Goal: Transaction & Acquisition: Download file/media

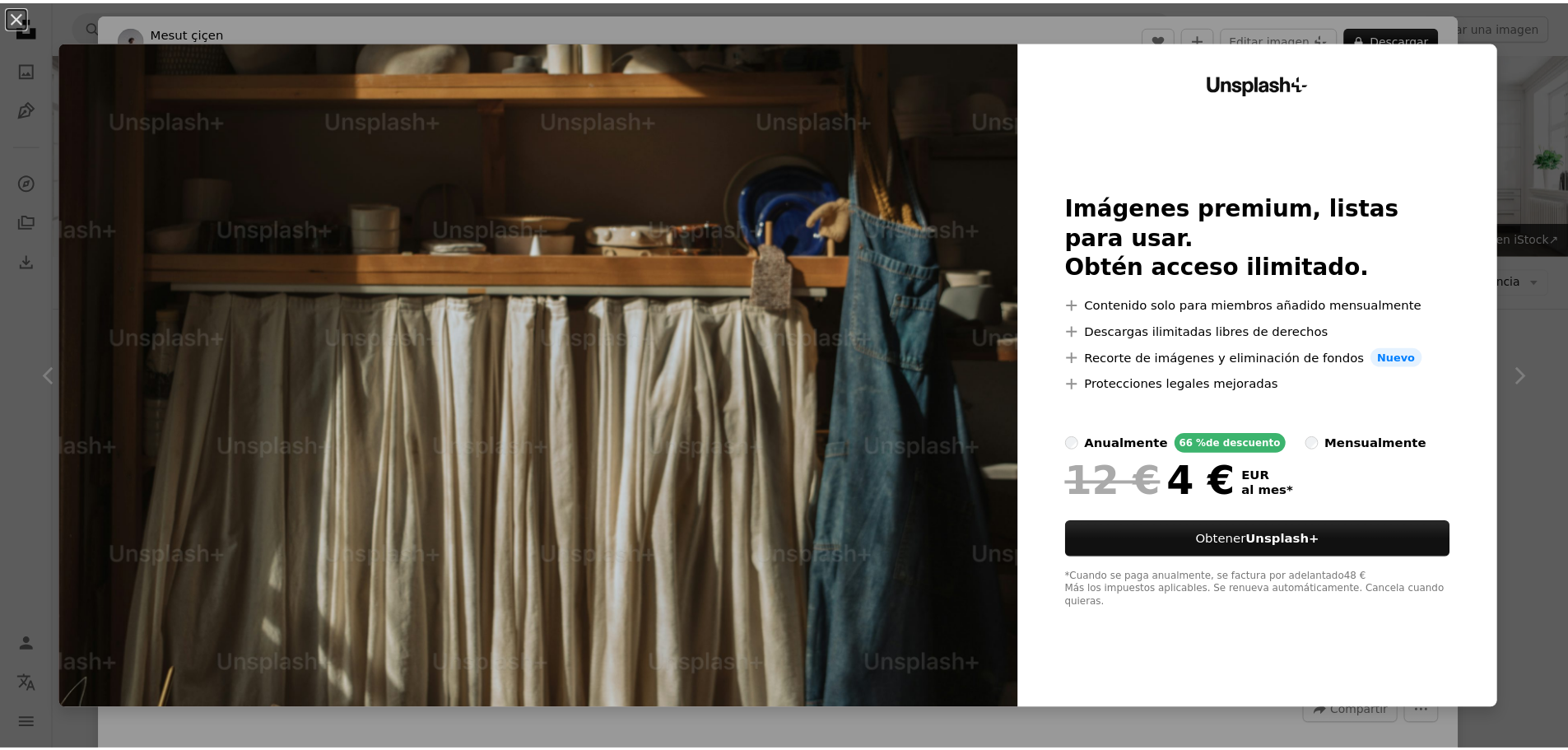
scroll to position [13036, 0]
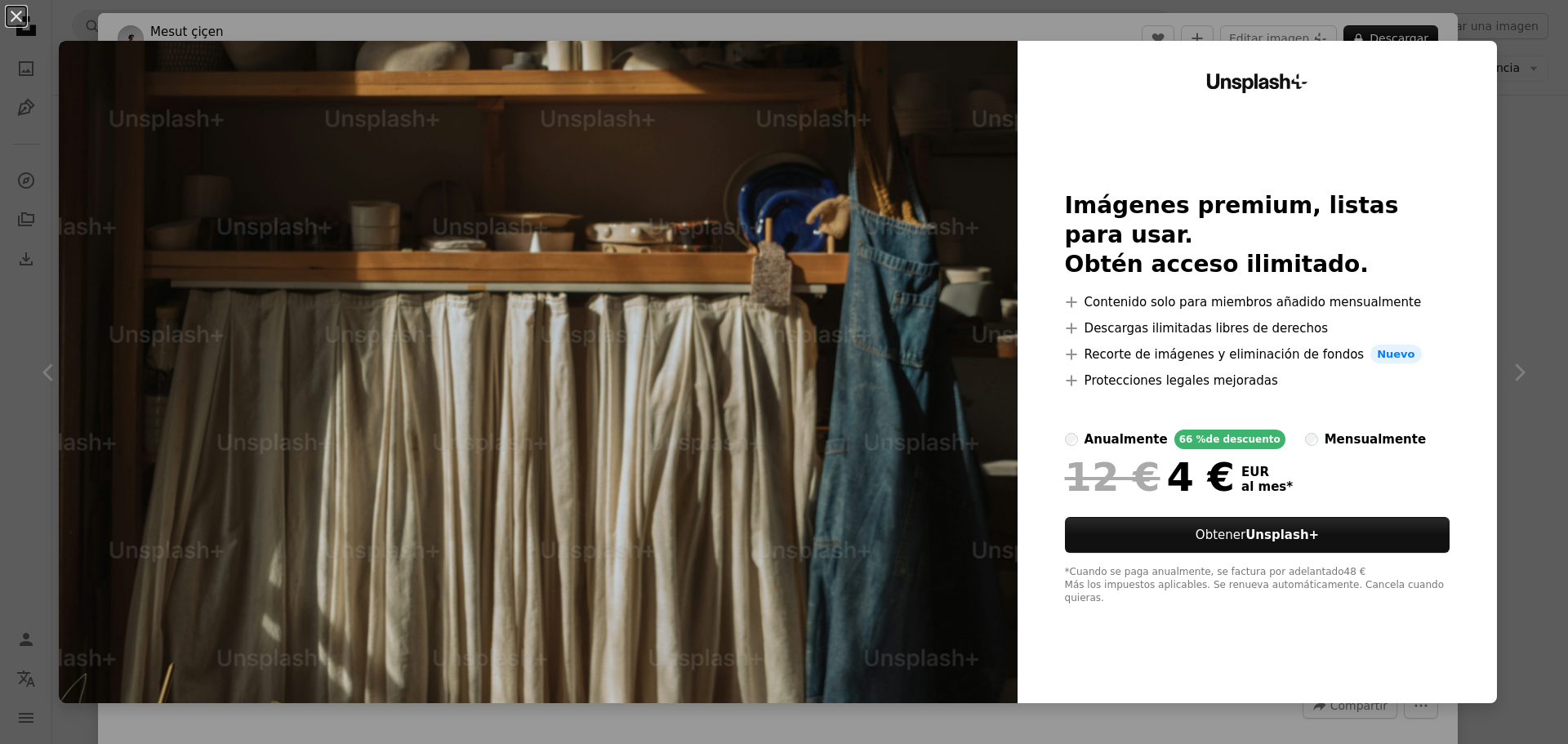
click at [1506, 129] on div "An X shape Unsplash+ Imágenes premium, listas para usar. Obtén acceso ilimitado…" at bounding box center [784, 372] width 1568 height 744
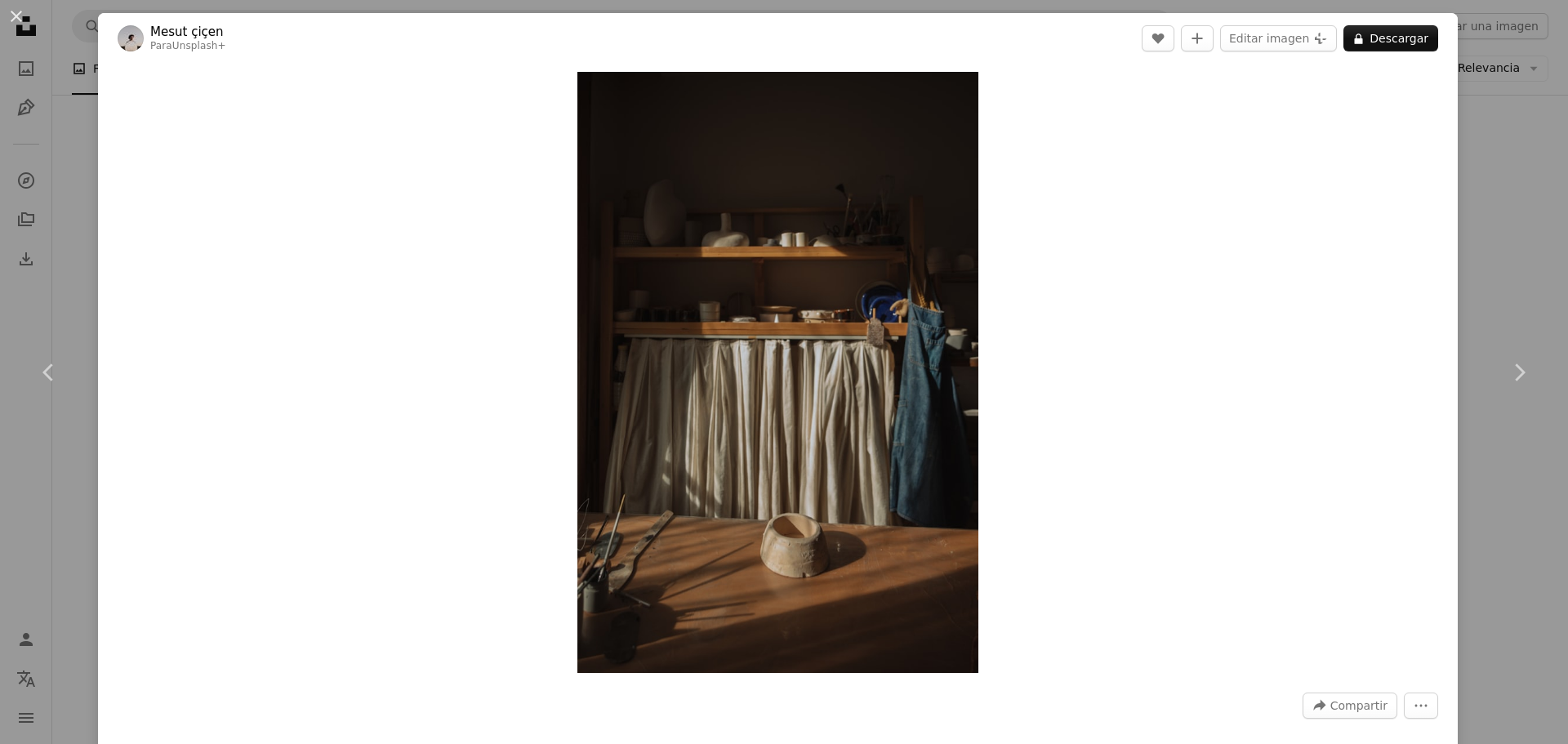
click at [1476, 212] on div "An X shape Chevron left Chevron right Mesut çiçen Para Unsplash+ A heart A plus…" at bounding box center [784, 372] width 1568 height 744
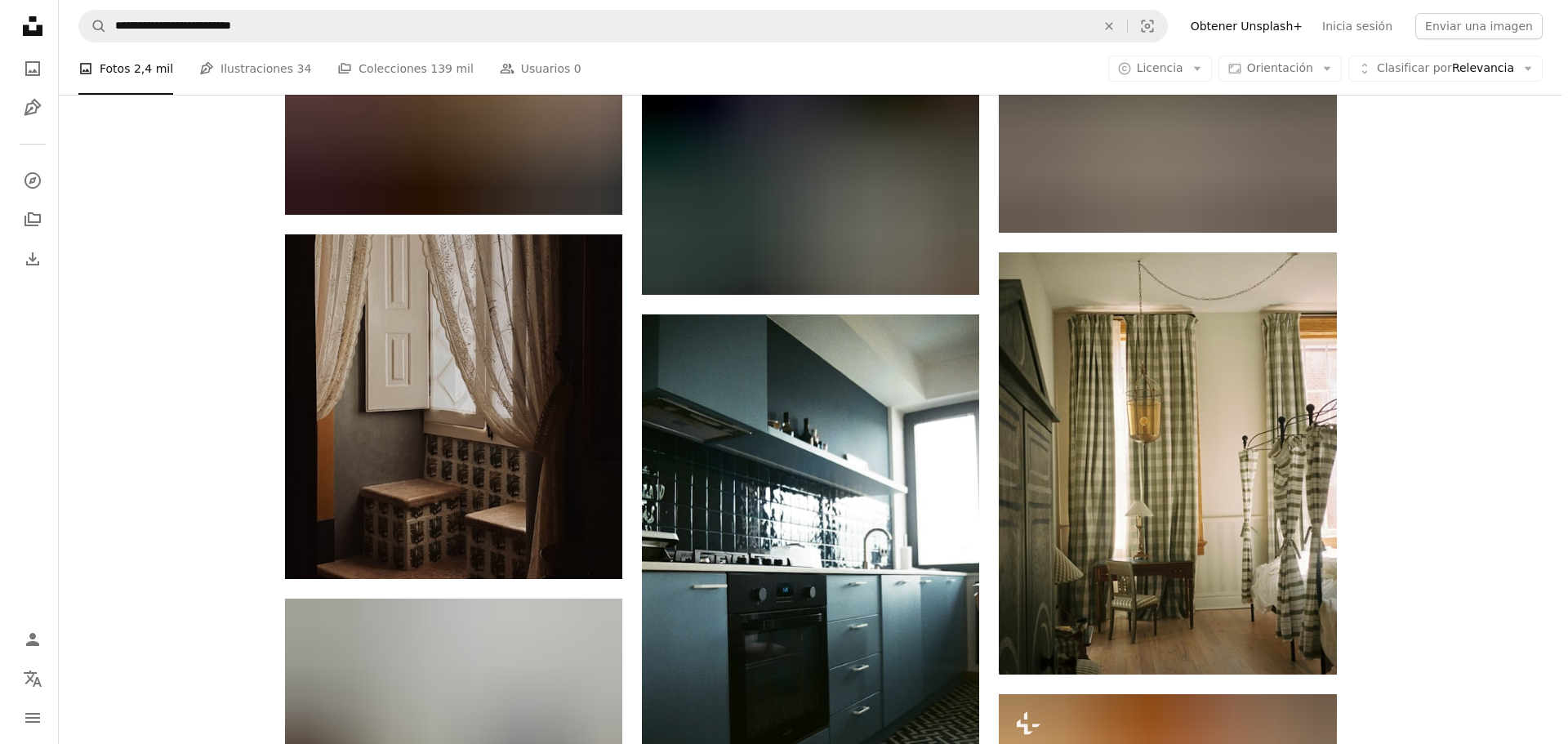
scroll to position [30220, 0]
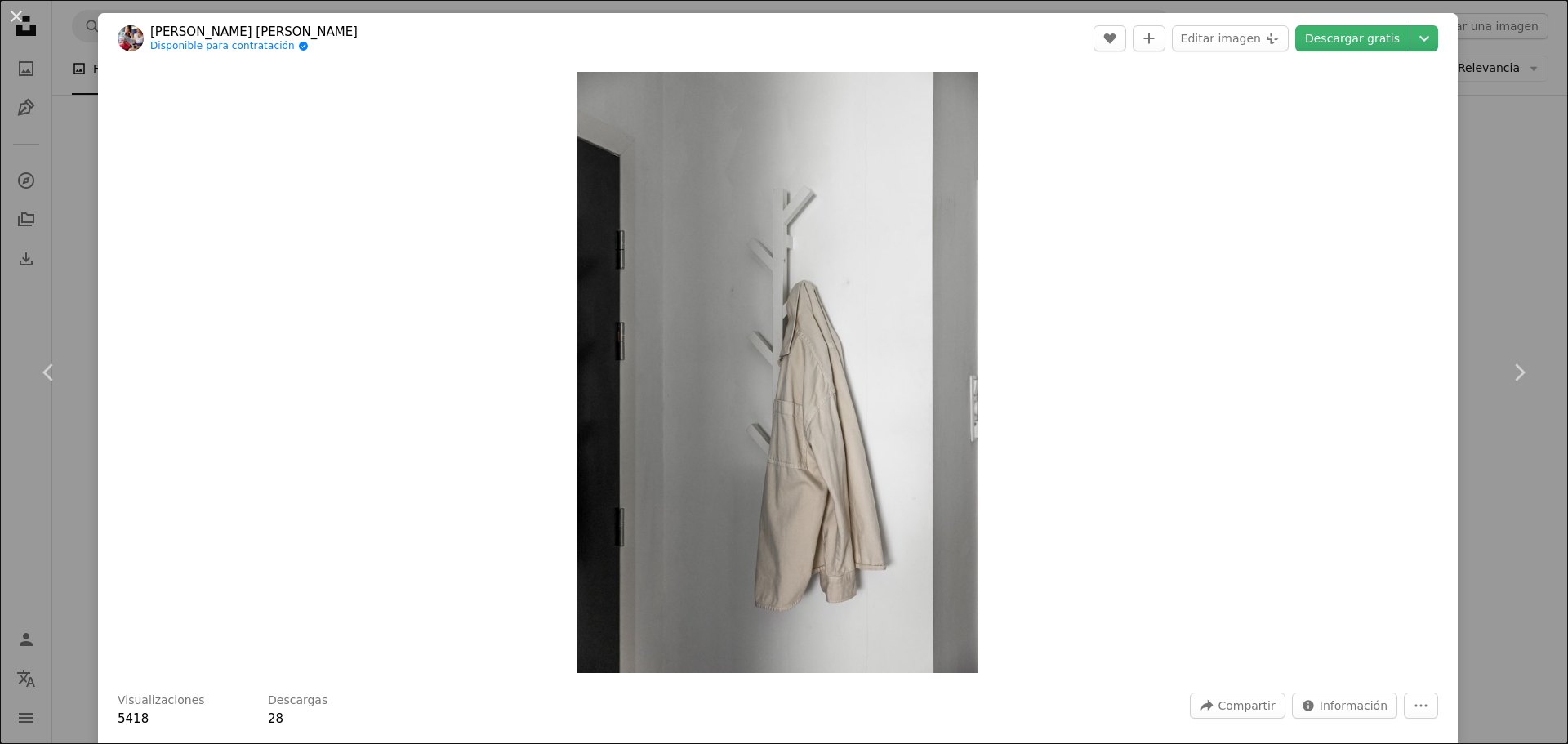
click at [1343, 35] on link "Descargar gratis" at bounding box center [1352, 38] width 115 height 26
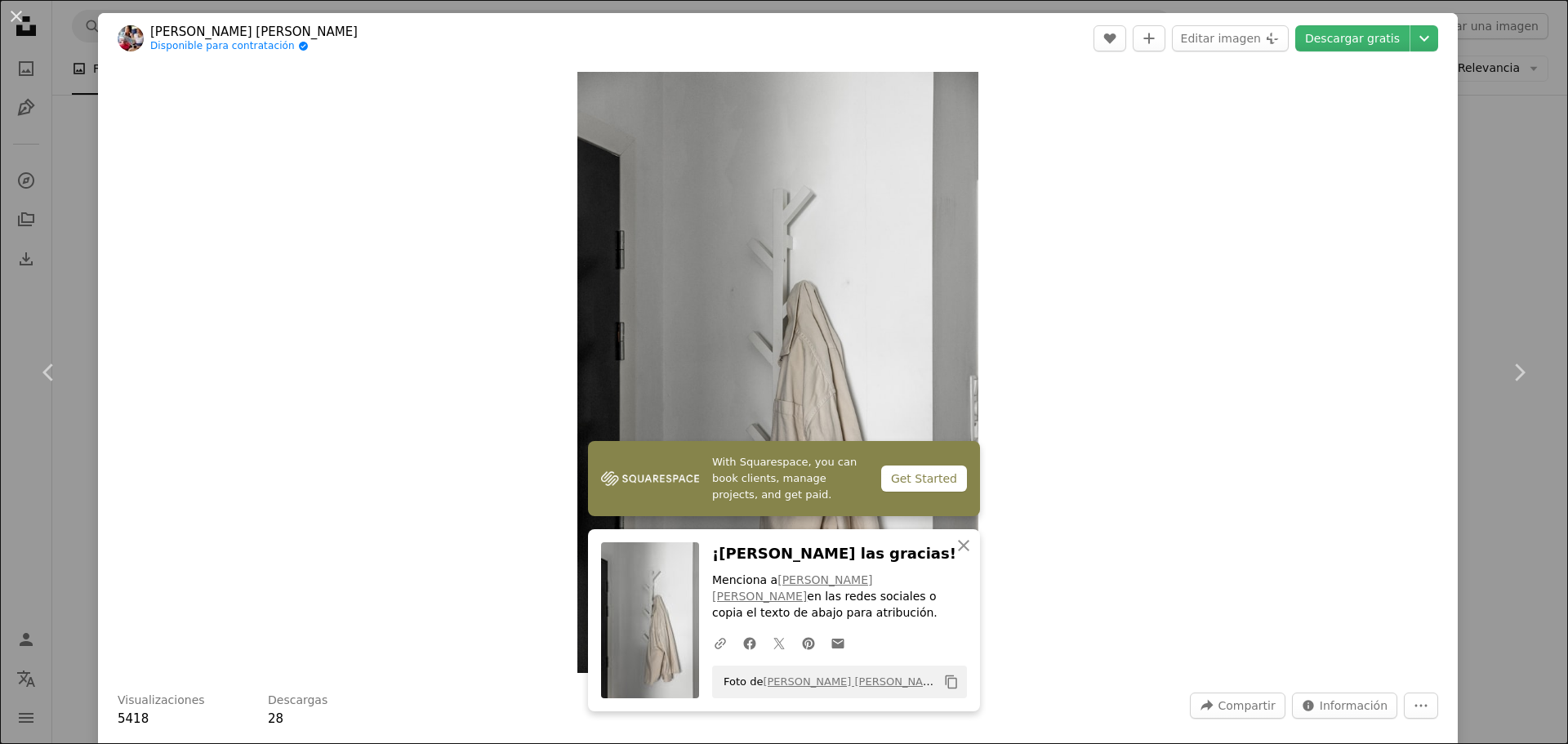
click at [71, 325] on link "Chevron left" at bounding box center [48, 372] width 98 height 157
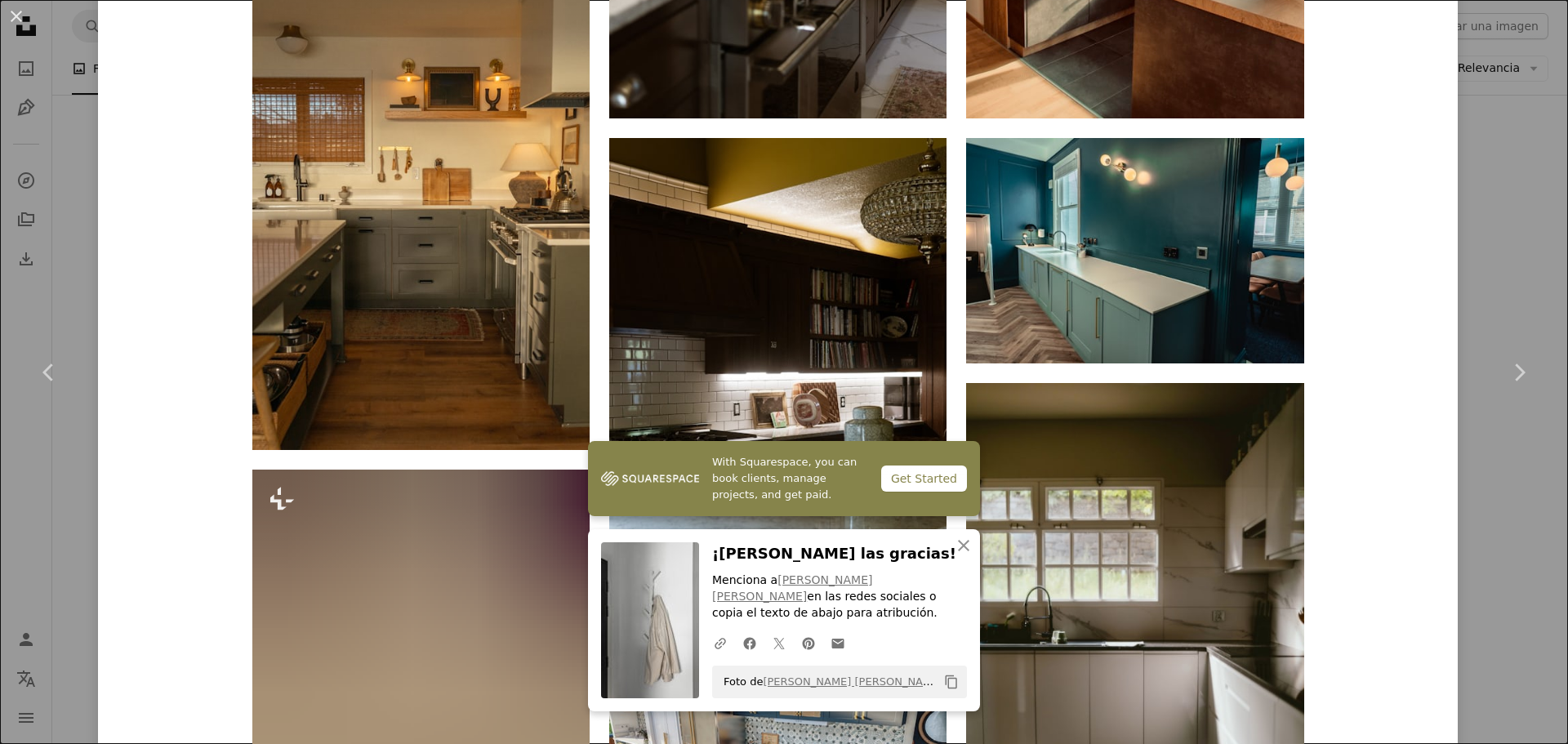
scroll to position [1605, 0]
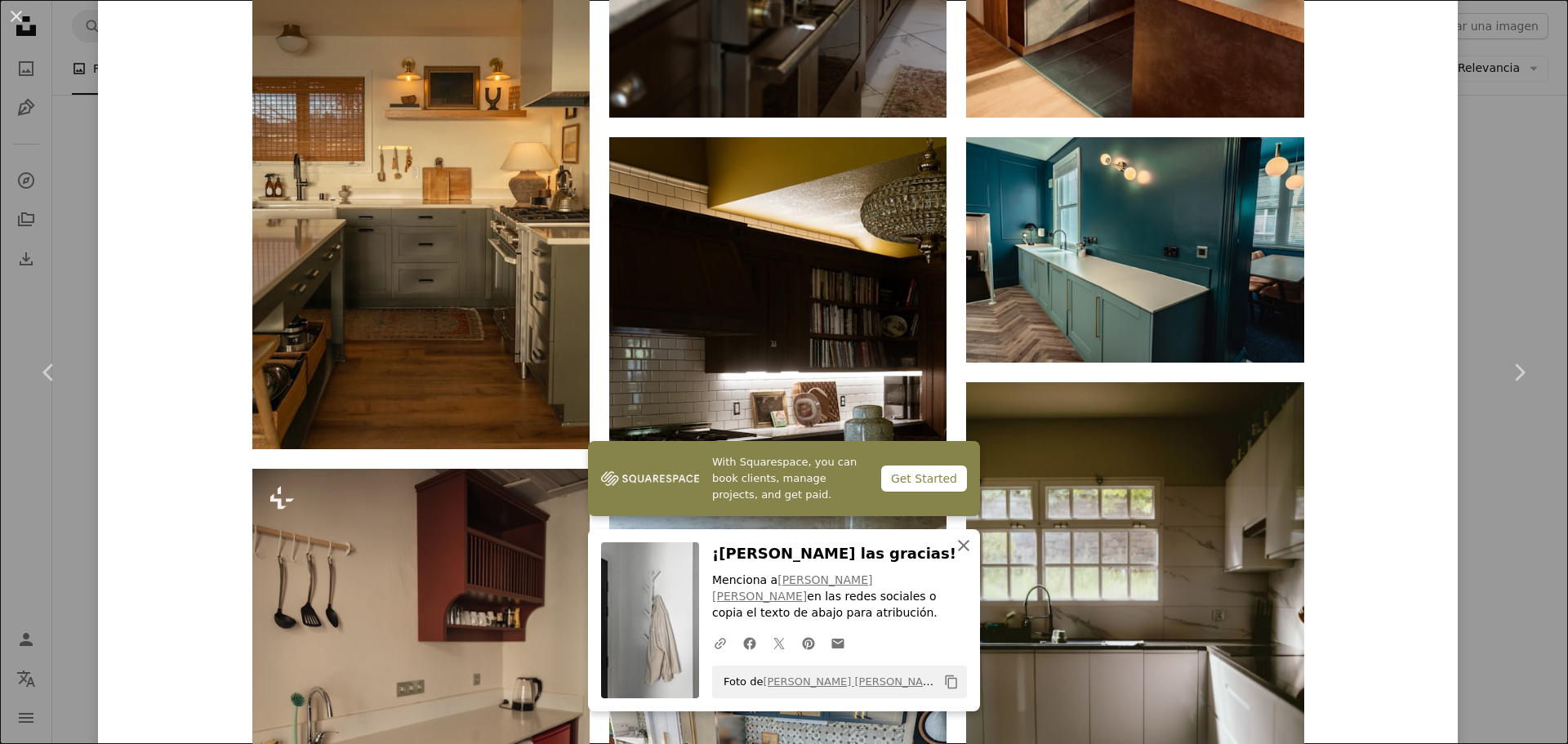
click at [961, 556] on icon "An X shape" at bounding box center [963, 545] width 20 height 20
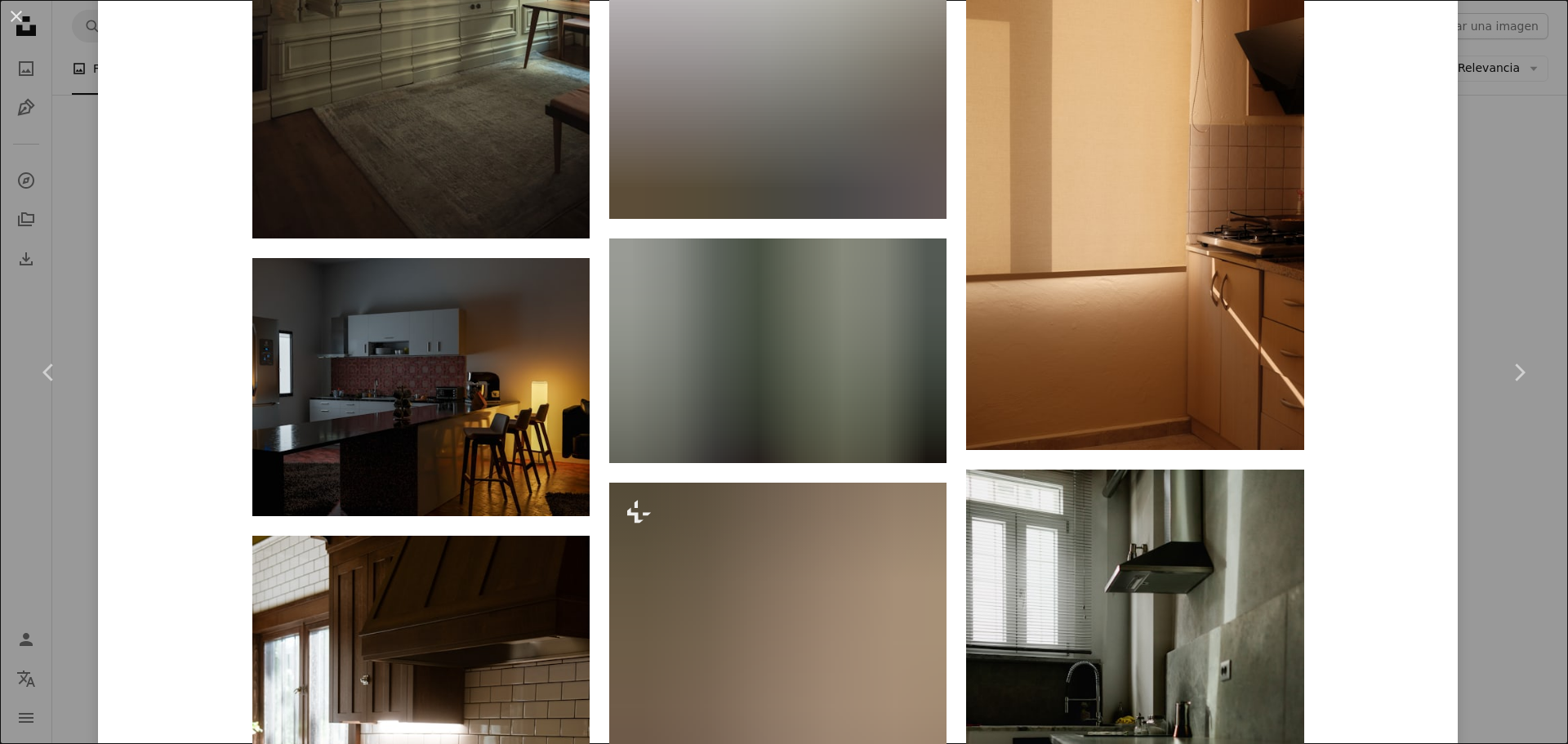
scroll to position [5823, 0]
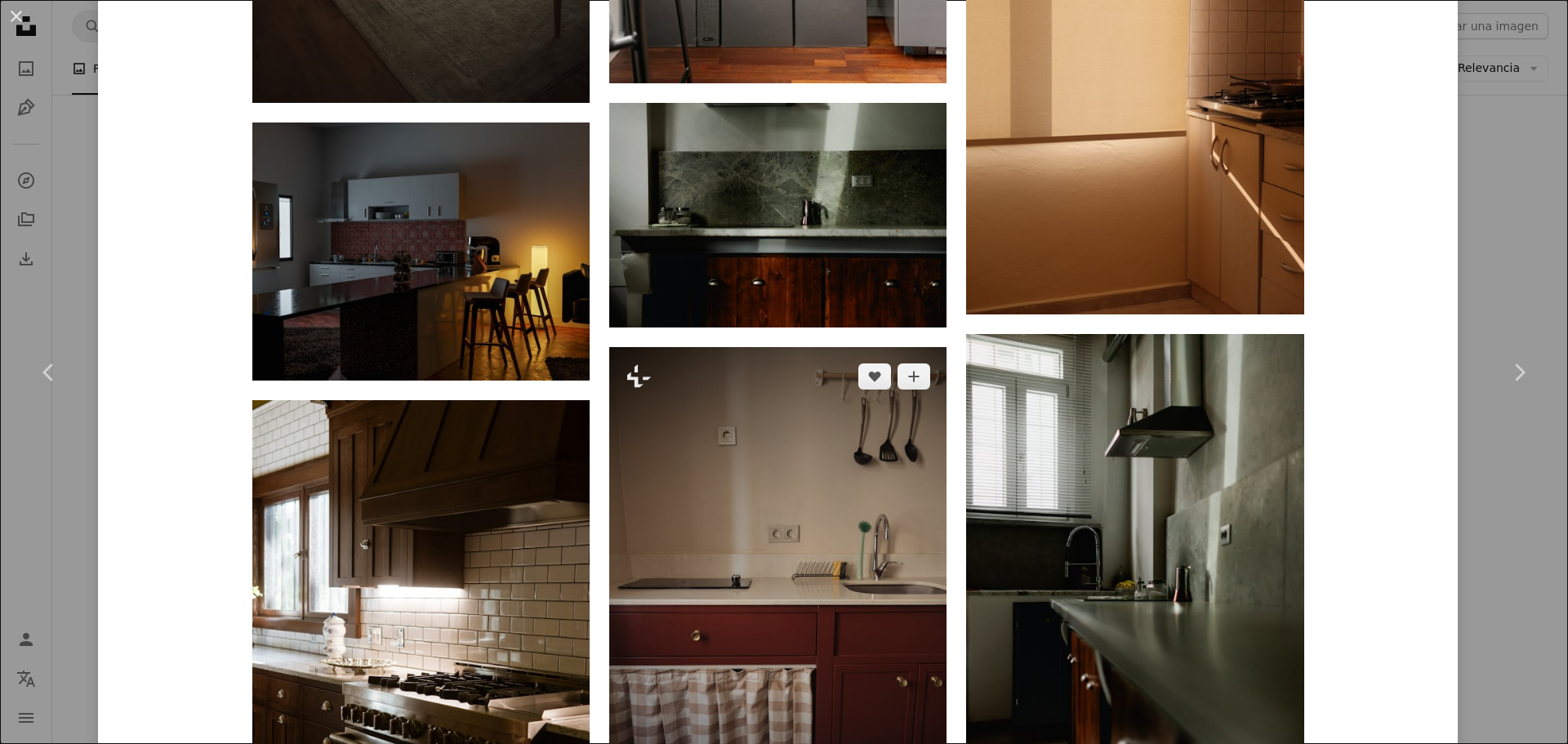
click at [735, 434] on img at bounding box center [778, 599] width 337 height 506
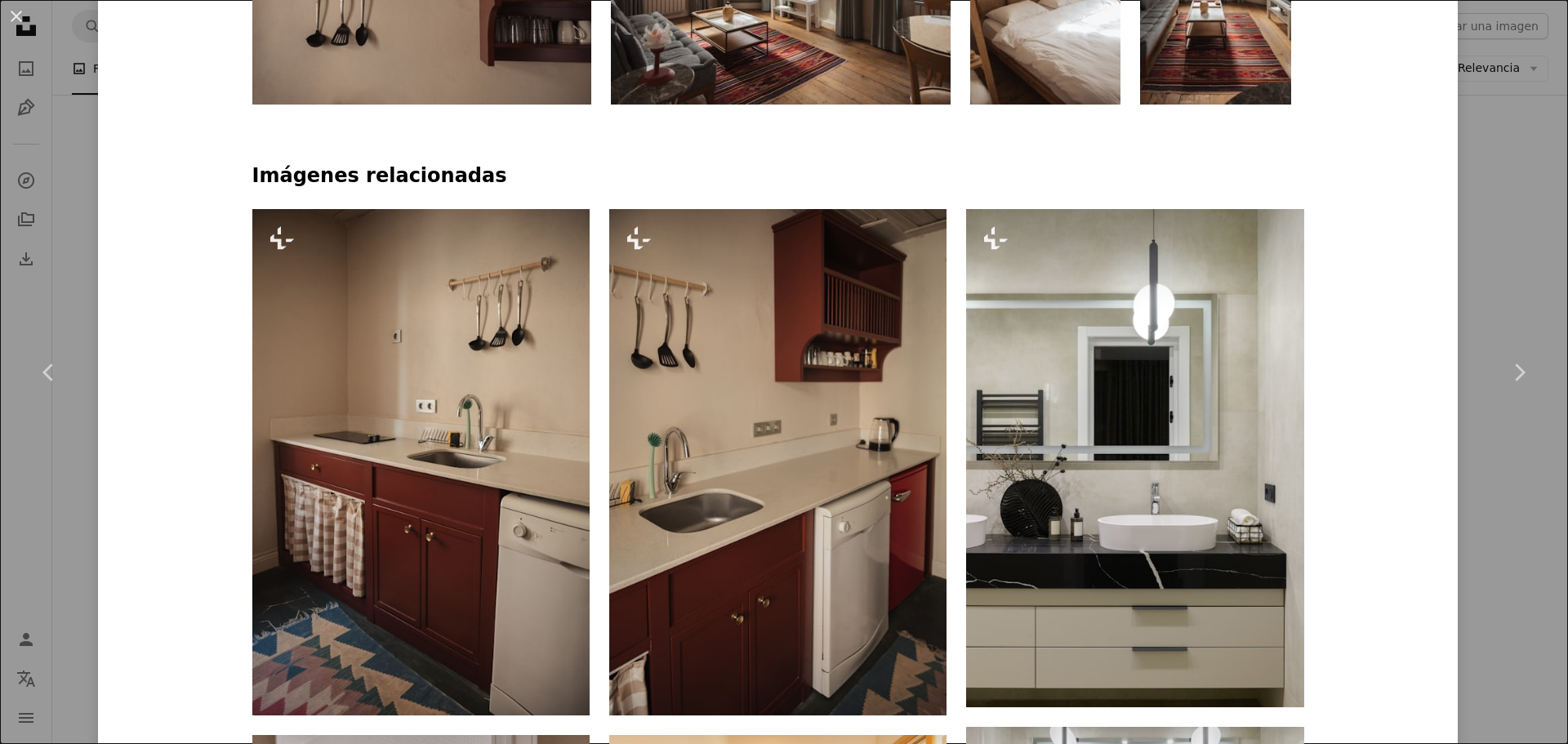
scroll to position [1090, 0]
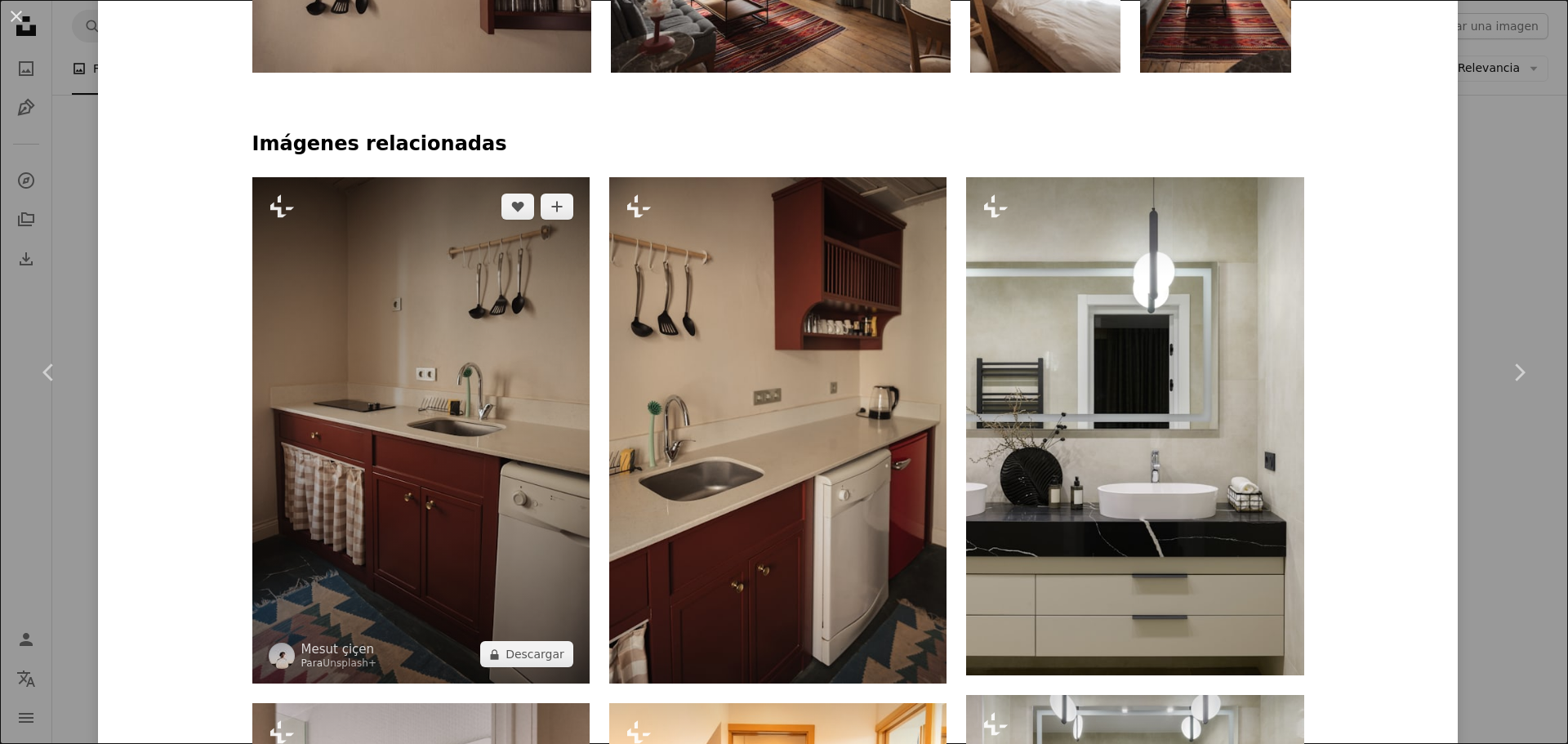
click at [457, 296] on img at bounding box center [421, 430] width 337 height 506
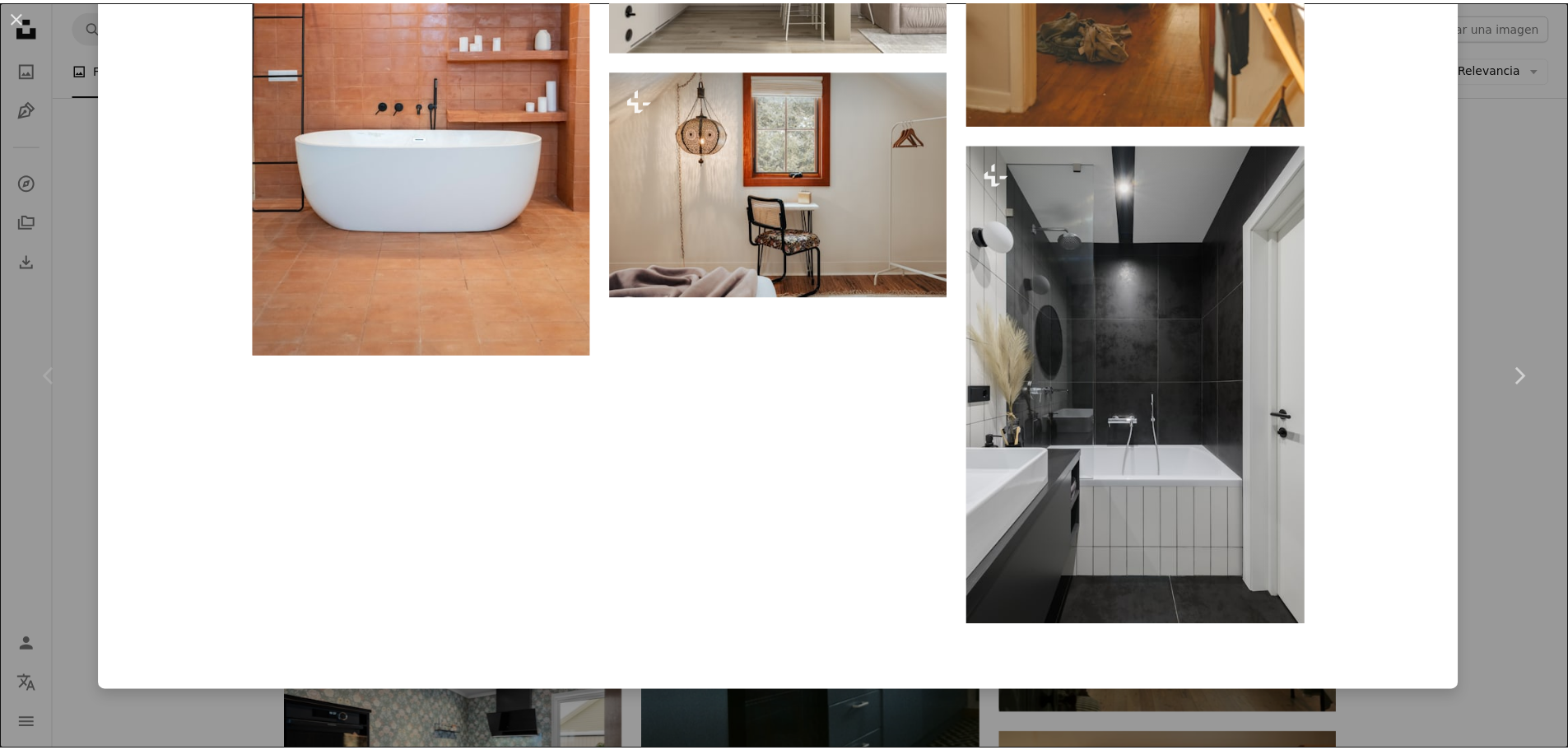
scroll to position [22928, 0]
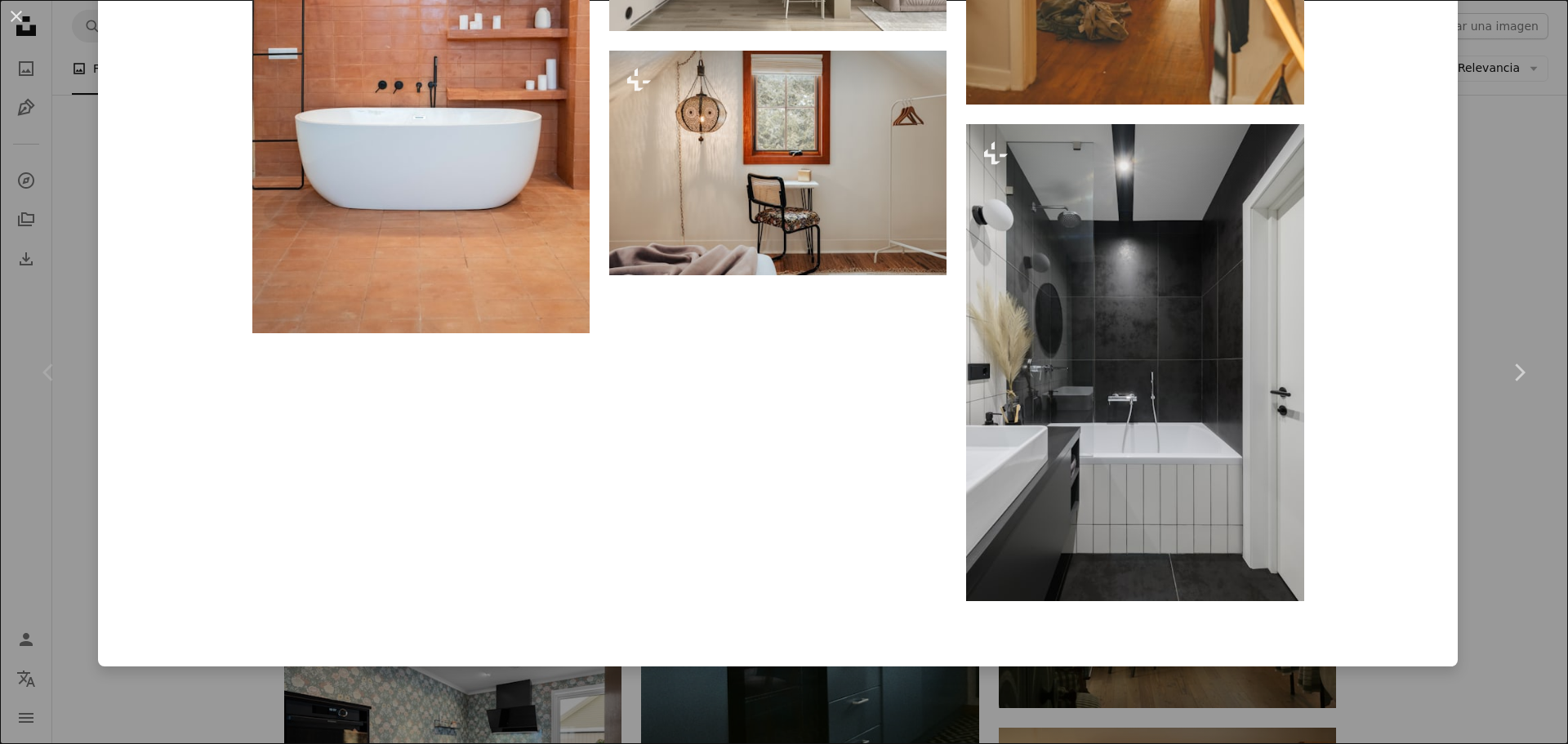
click at [1473, 468] on div "An X shape Chevron left Chevron right Mesut çiçen Para Unsplash+ A heart A plus…" at bounding box center [784, 372] width 1568 height 744
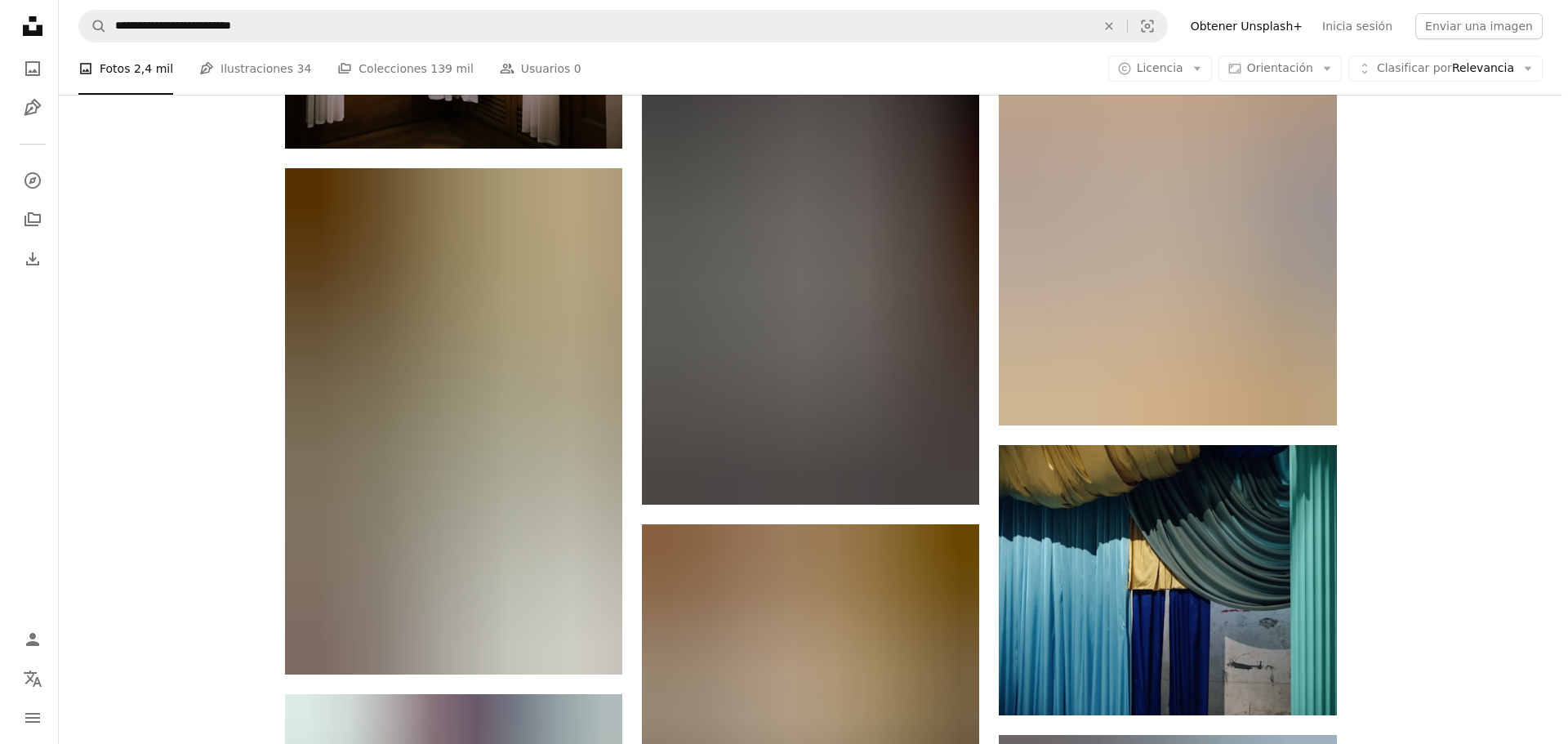
scroll to position [33896, 0]
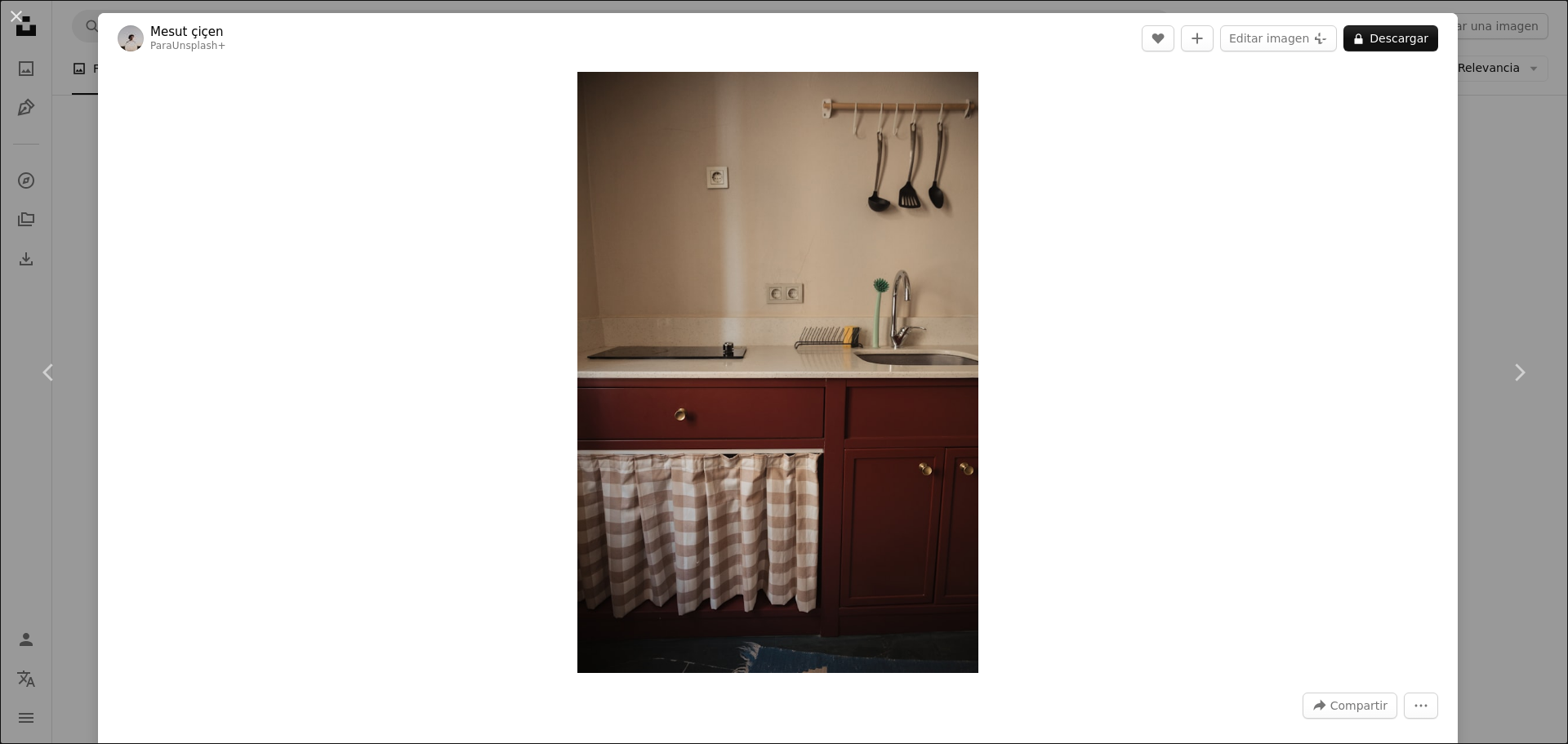
click at [1456, 434] on div "An X shape Chevron left Chevron right Mesut çiçen Para Unsplash+ A heart A plus…" at bounding box center [784, 372] width 1568 height 744
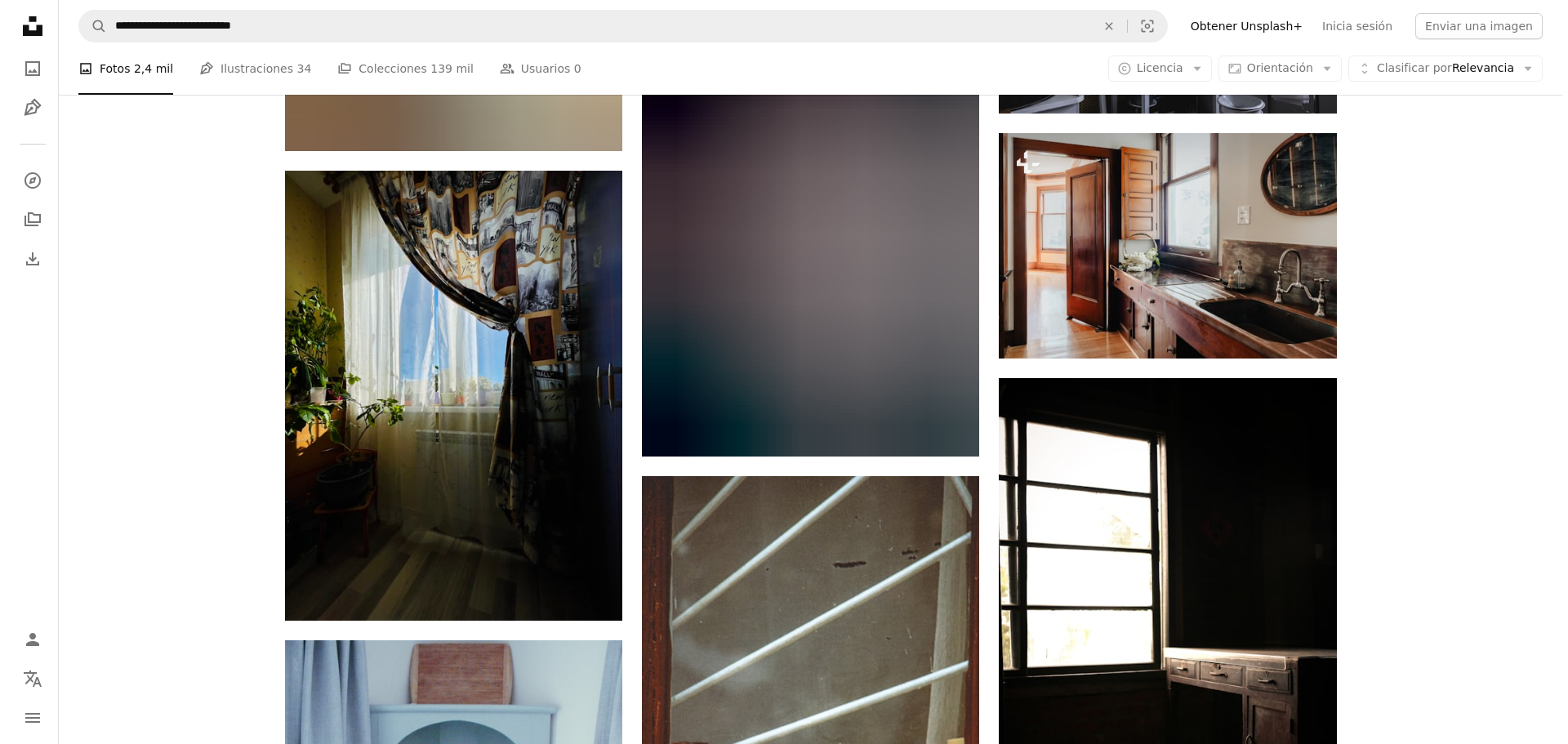
scroll to position [38796, 0]
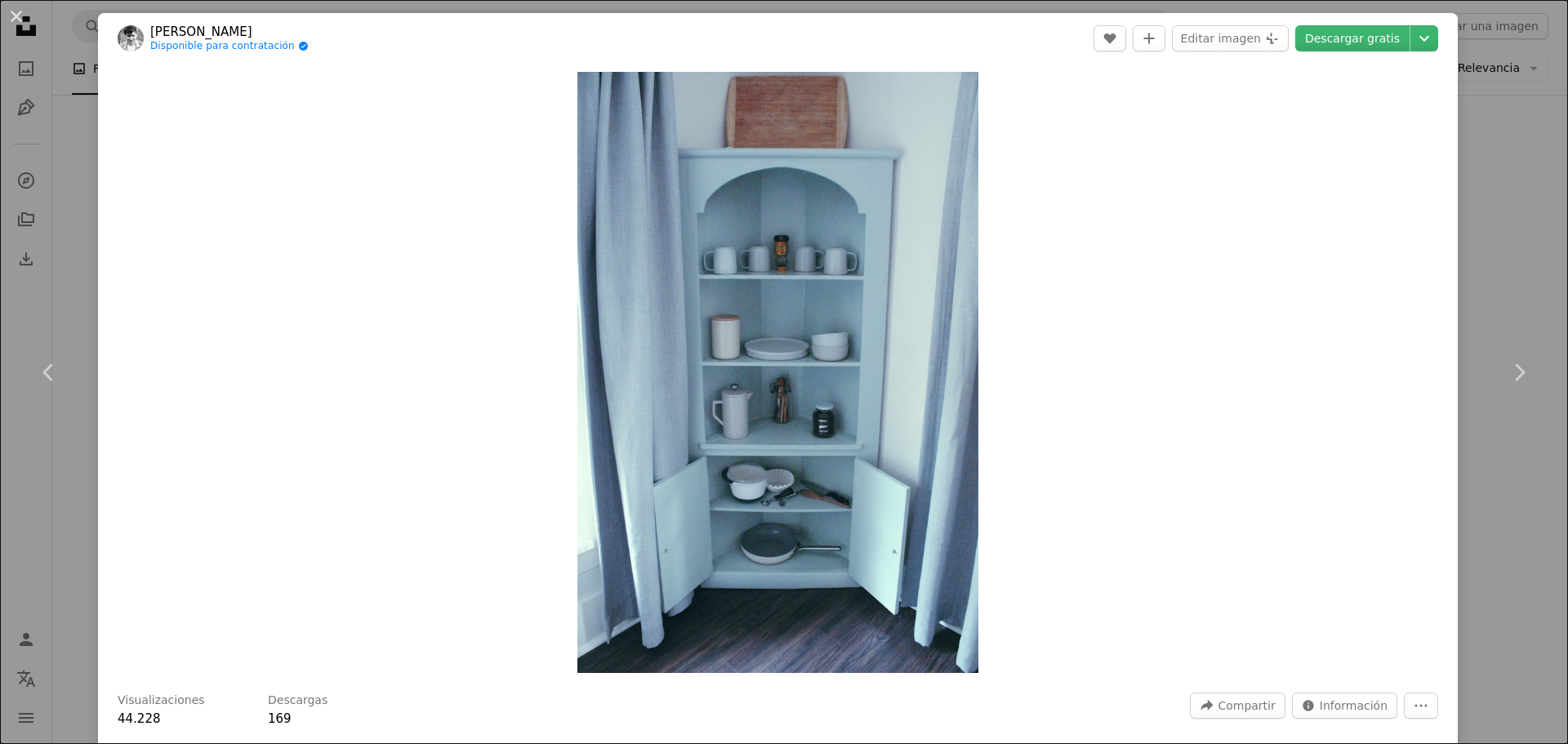
click at [1340, 43] on link "Descargar gratis" at bounding box center [1352, 38] width 115 height 26
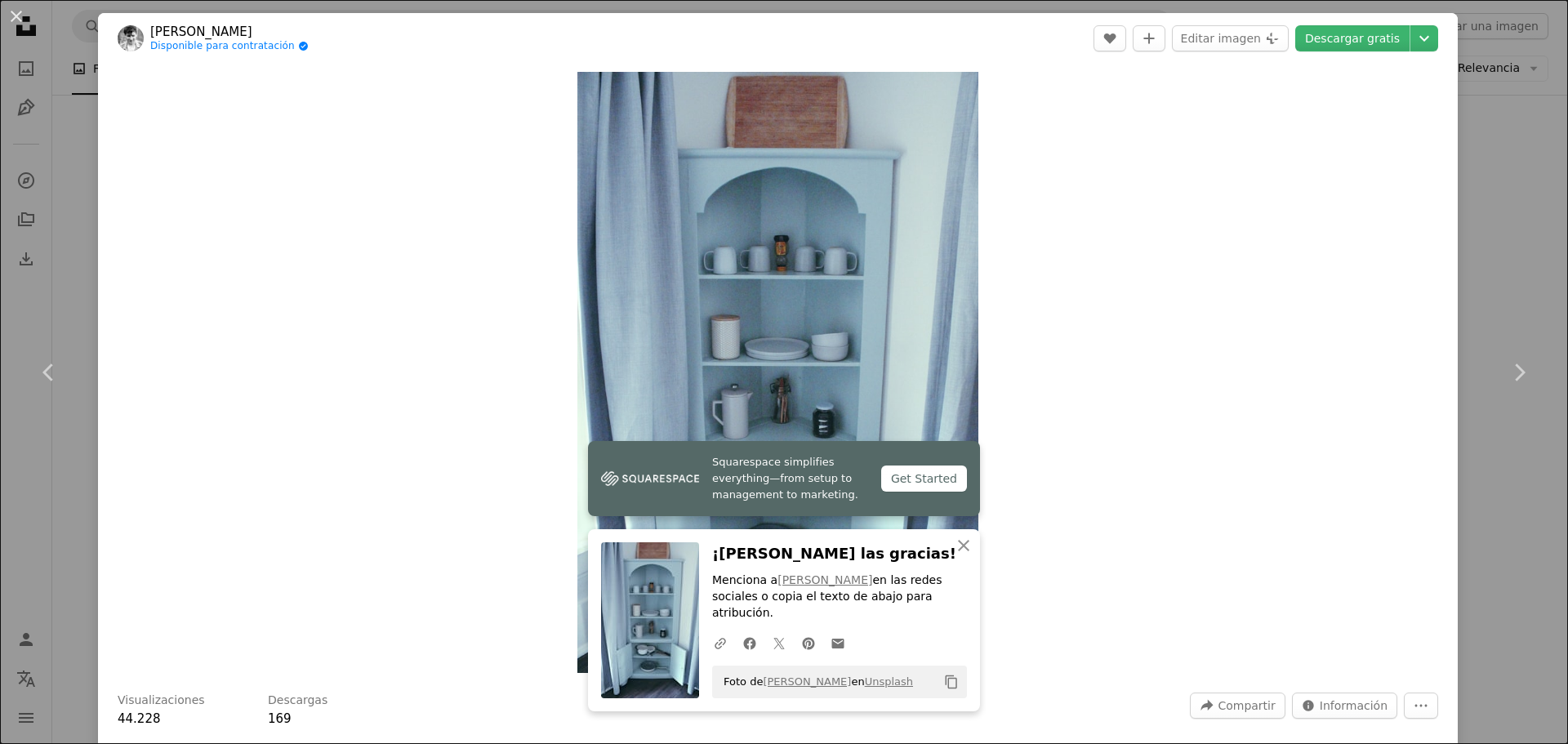
click at [1472, 385] on link "Chevron right" at bounding box center [1519, 372] width 98 height 157
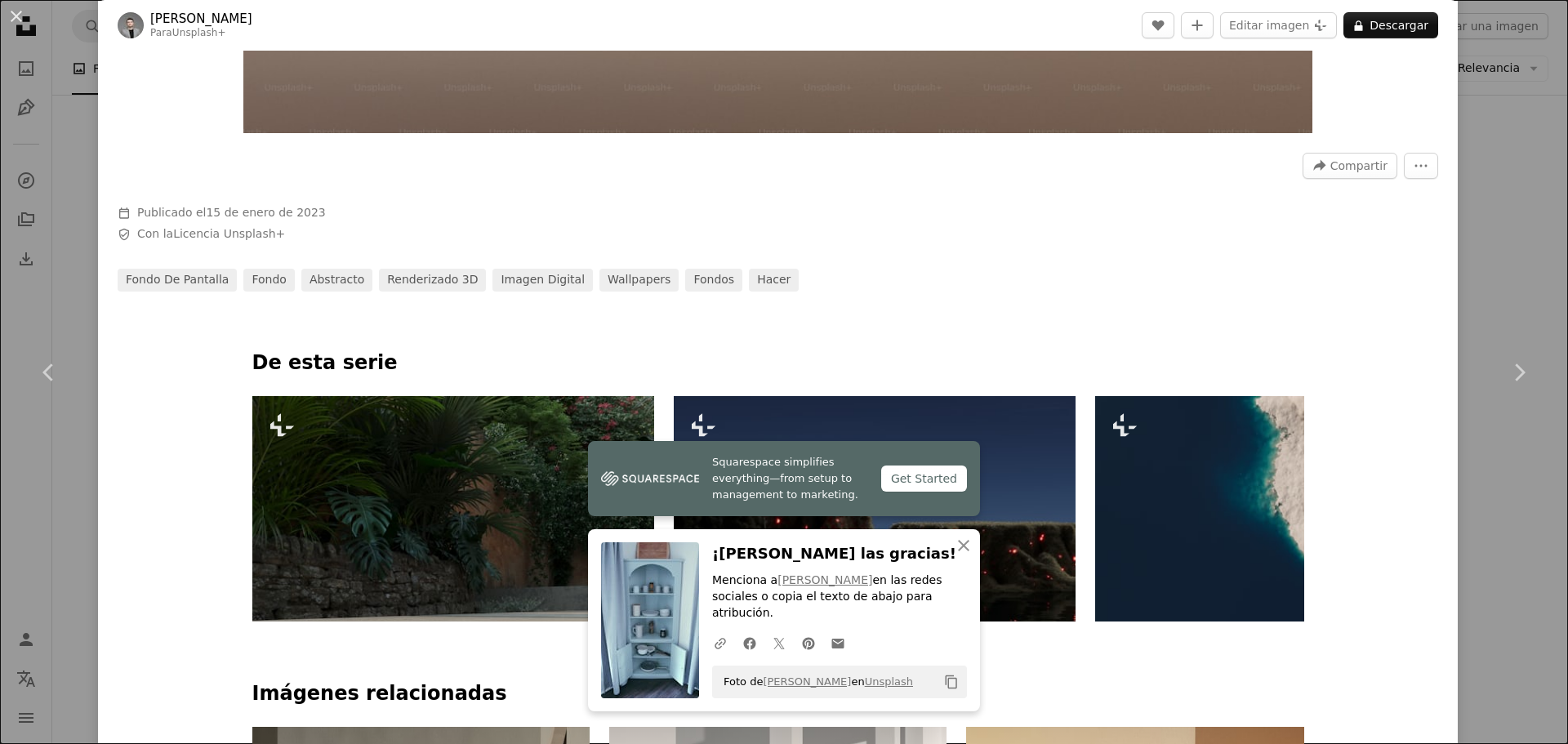
scroll to position [544, 0]
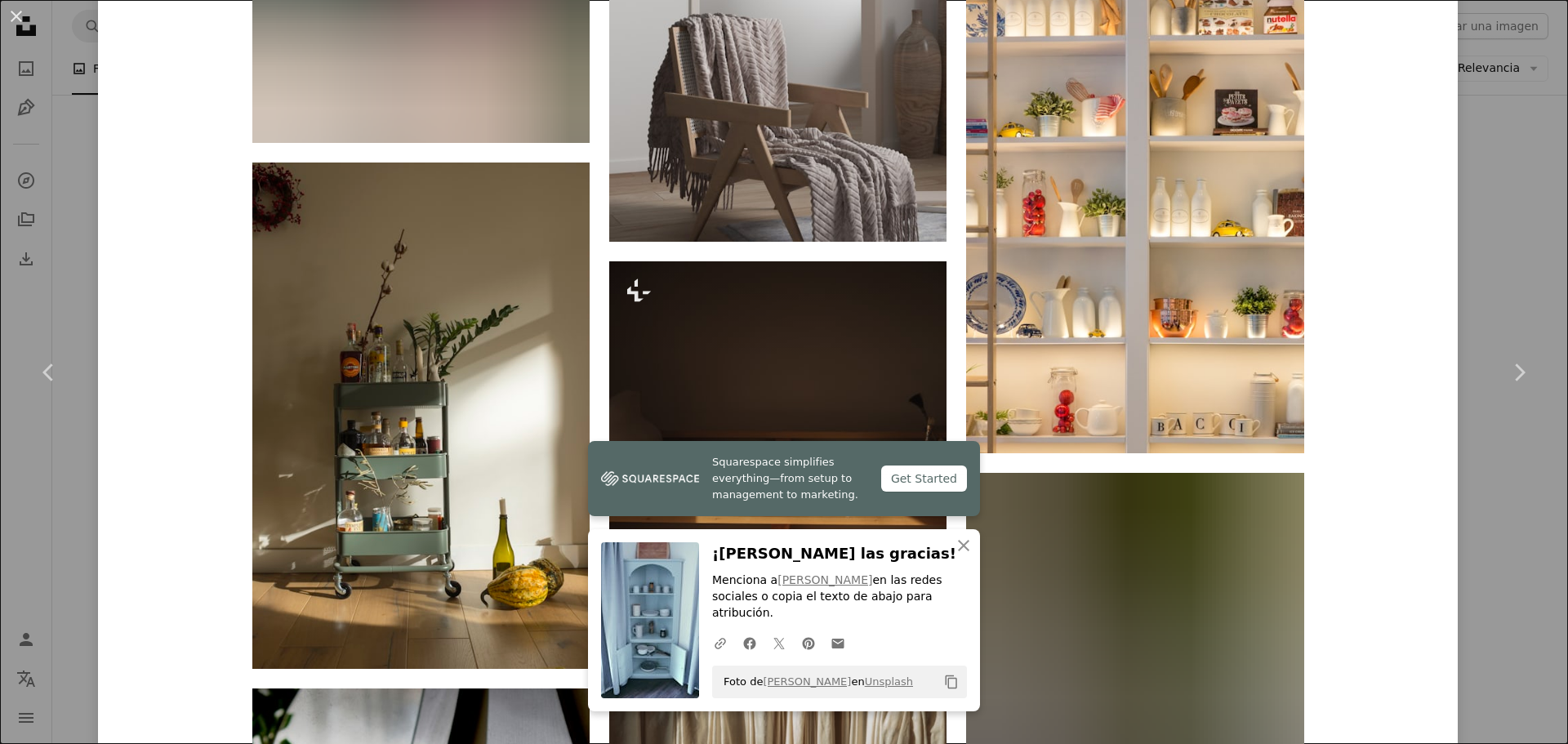
scroll to position [14065, 0]
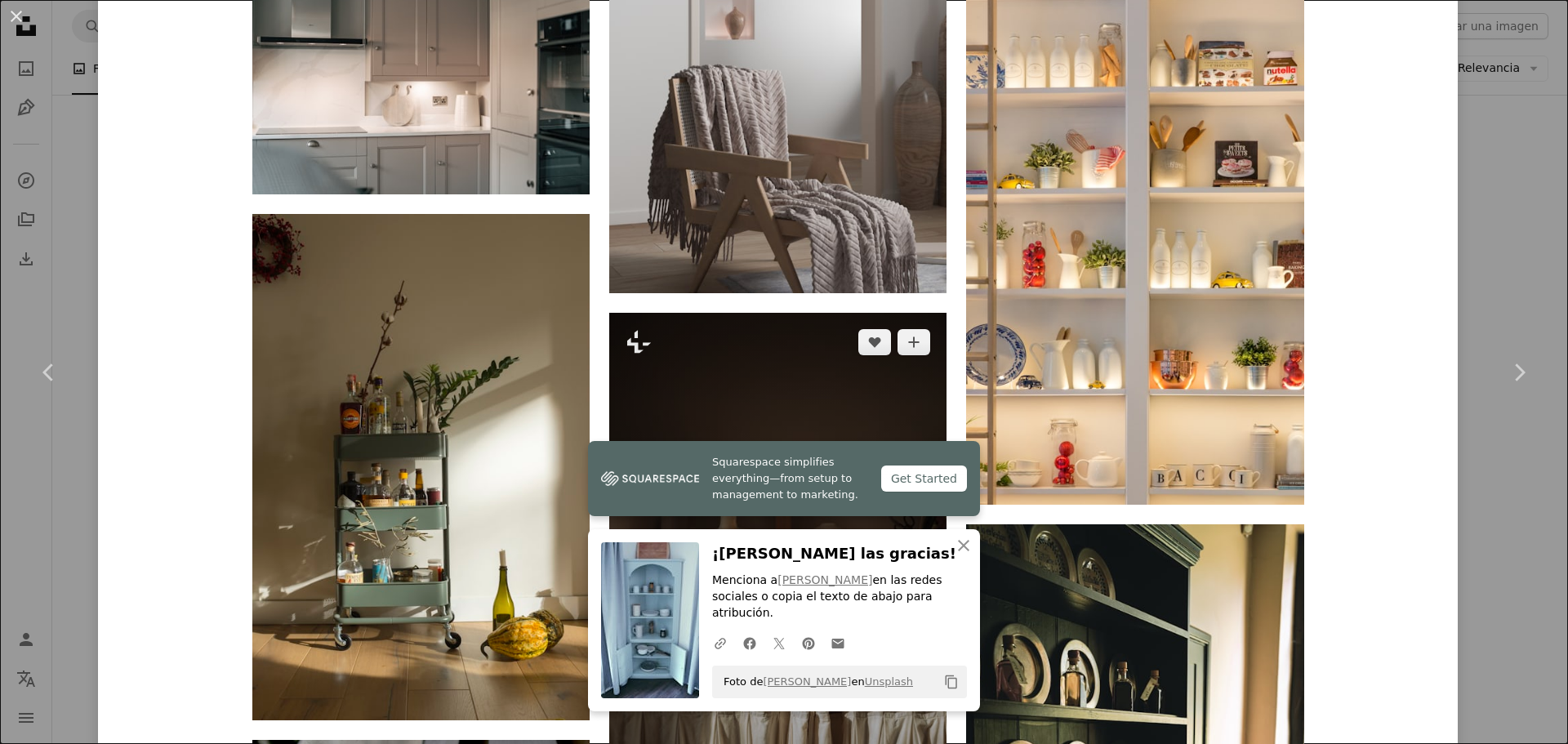
click at [786, 313] on img at bounding box center [778, 566] width 337 height 506
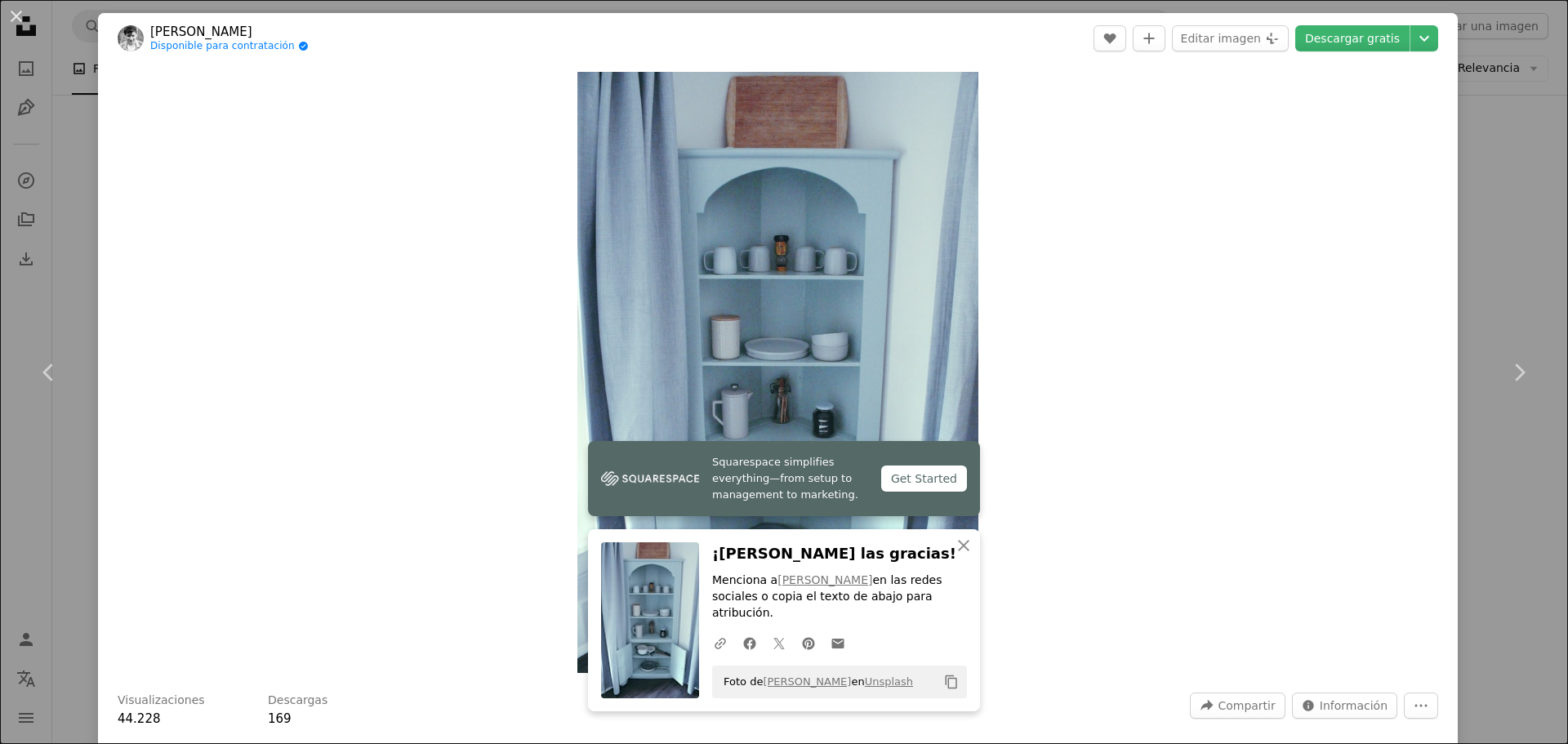
click at [1444, 255] on div "Zoom in" at bounding box center [777, 372] width 1360 height 617
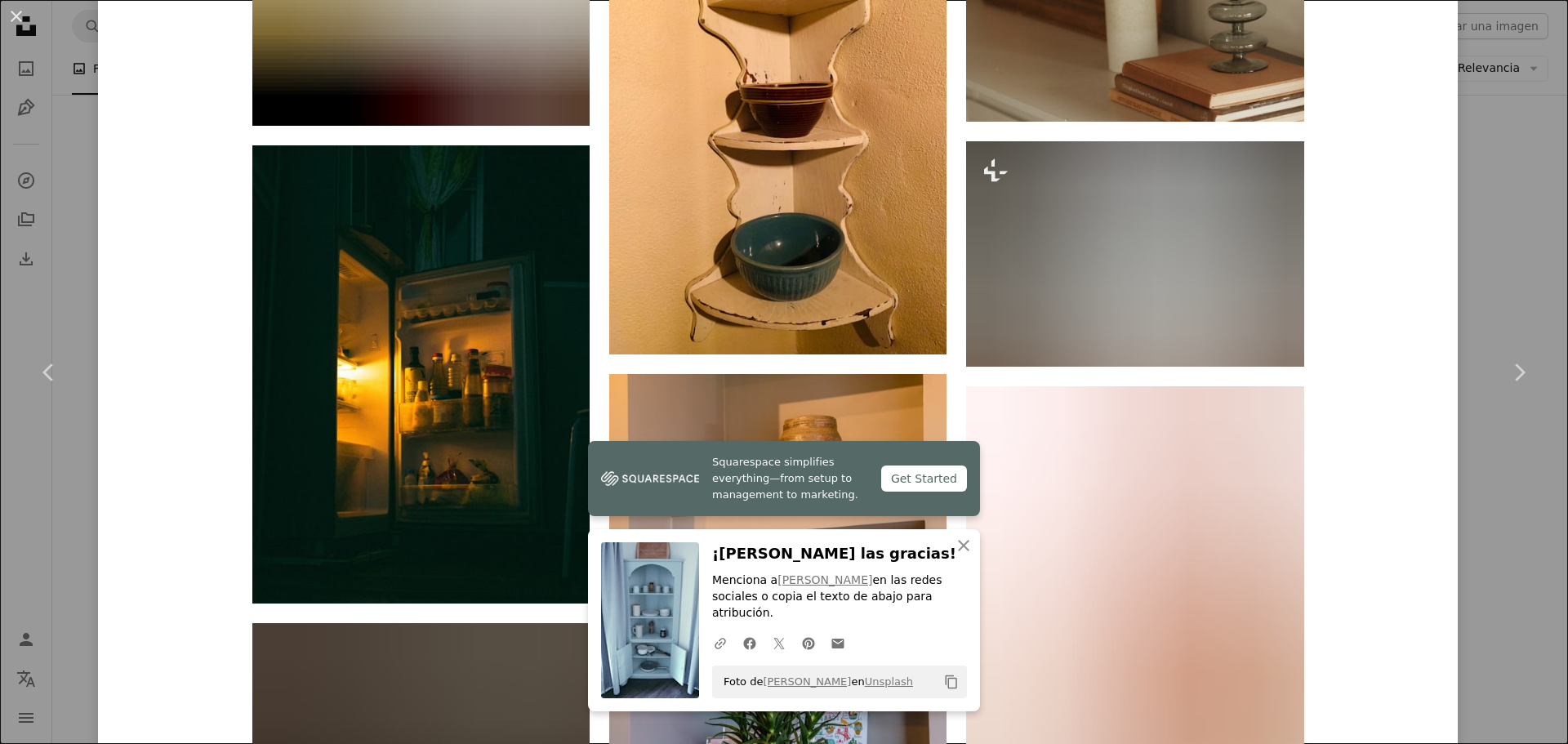
scroll to position [52140, 0]
